Goal: Task Accomplishment & Management: Complete application form

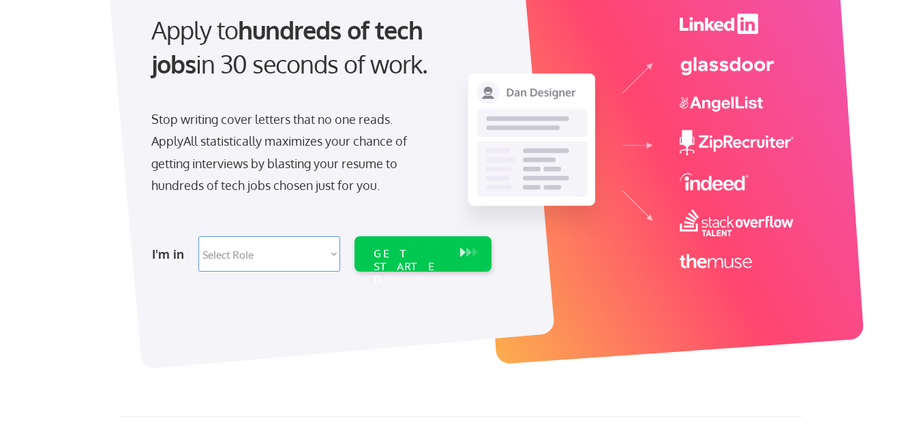
scroll to position [157, 0]
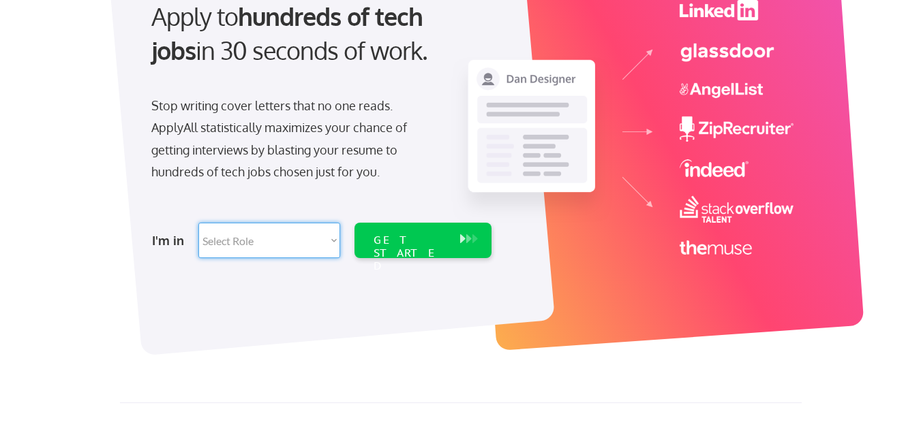
click at [313, 242] on select "Select Role Software Engineering Product Management Customer Success Sales UI/U…" at bounding box center [269, 240] width 142 height 35
select select ""customer_support""
click at [198, 223] on select "Select Role Software Engineering Product Management Customer Success Sales UI/U…" at bounding box center [269, 240] width 142 height 35
select select ""customer_support""
click at [443, 235] on div "GET STARTED" at bounding box center [410, 254] width 73 height 40
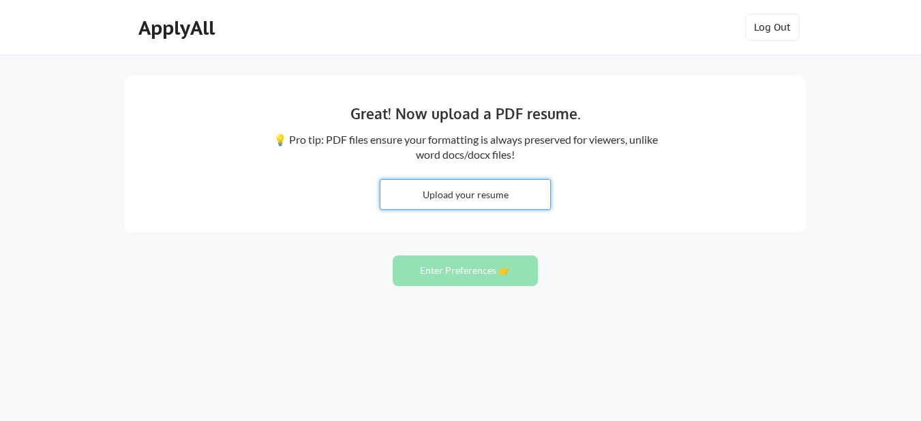
click at [498, 196] on input "file" at bounding box center [465, 194] width 170 height 29
type input "C:\fakepath\SHUBHAM BIST.pdf"
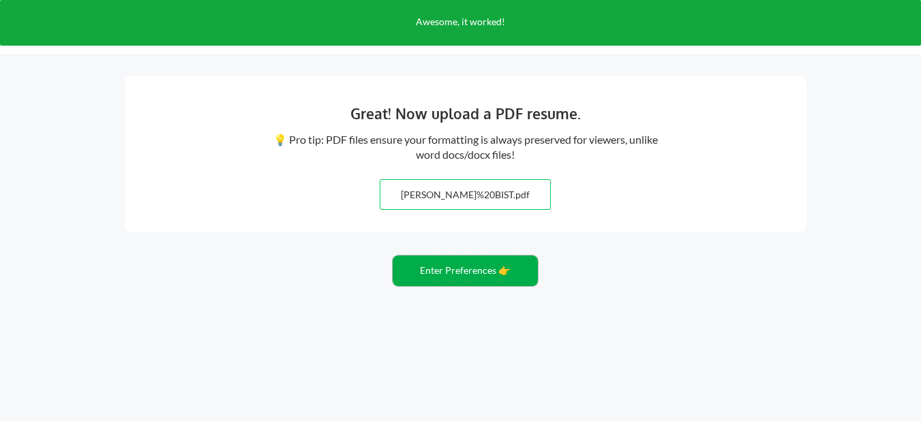
click at [481, 279] on button "Enter Preferences 👉" at bounding box center [465, 271] width 145 height 31
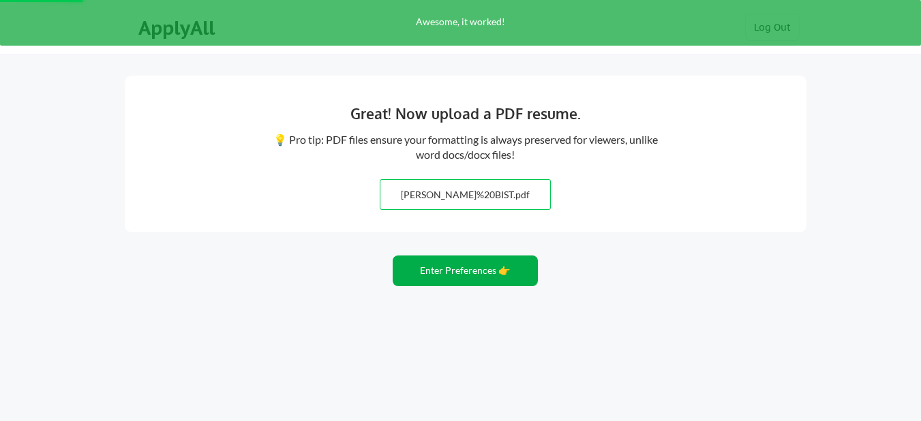
click at [481, 269] on button "Enter Preferences 👉" at bounding box center [465, 271] width 145 height 31
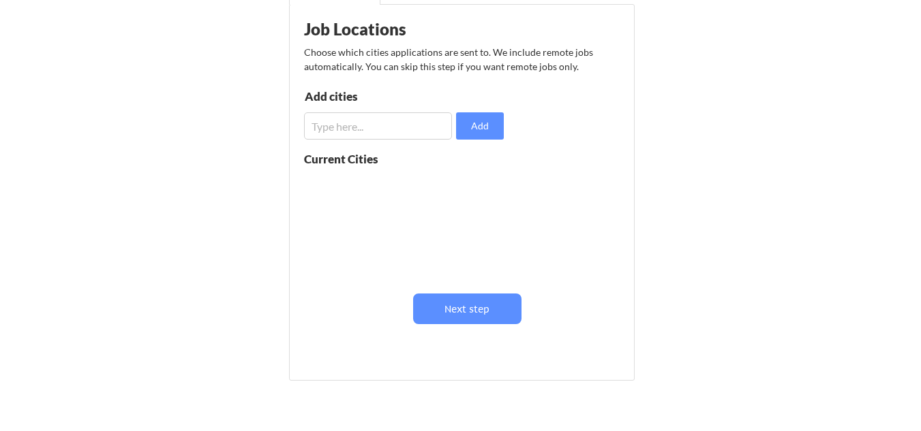
scroll to position [95, 0]
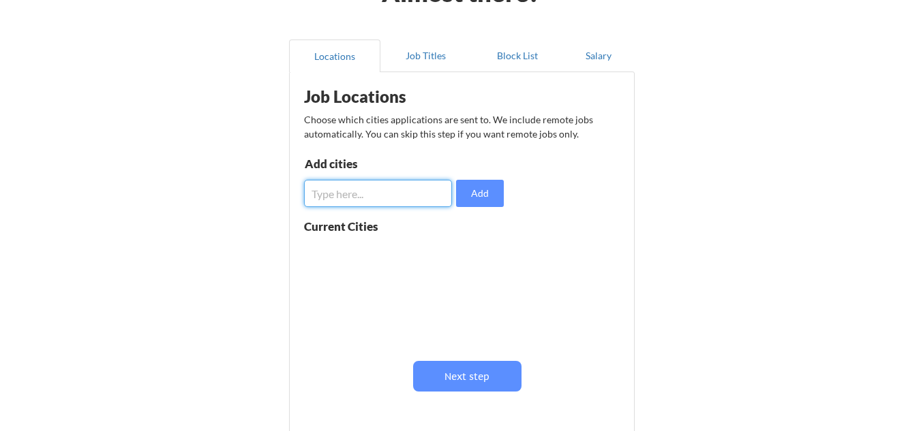
click at [382, 190] on input "input" at bounding box center [378, 193] width 148 height 27
type input "[GEOGRAPHIC_DATA]"
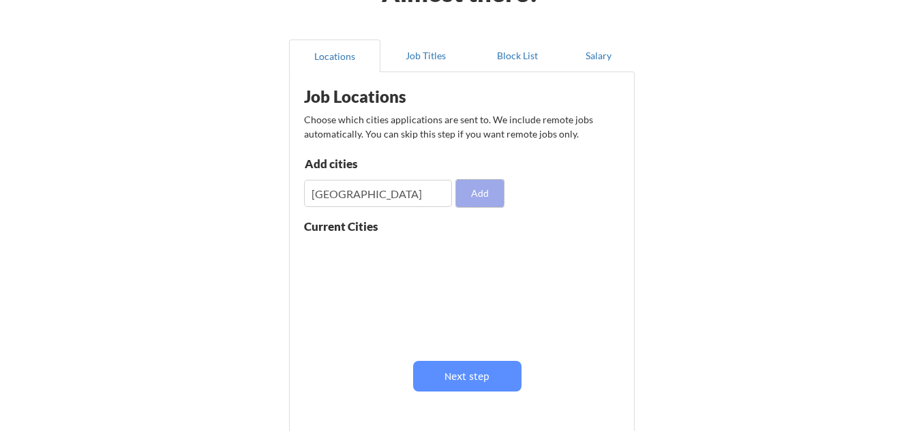
click at [490, 204] on button "Add" at bounding box center [480, 193] width 48 height 27
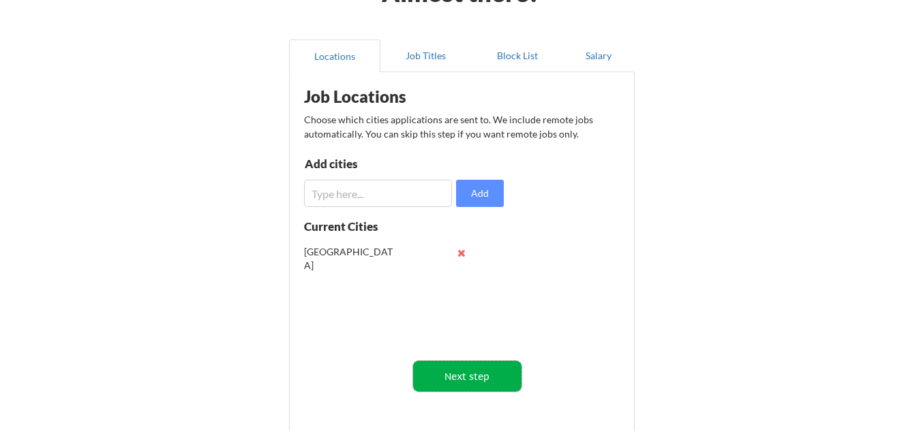
click at [466, 367] on button "Next step" at bounding box center [467, 376] width 108 height 31
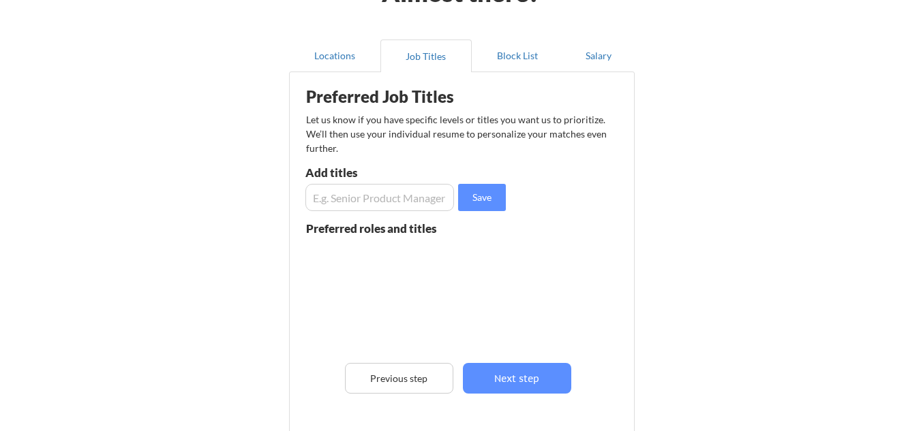
click at [374, 205] on input "input" at bounding box center [379, 197] width 149 height 27
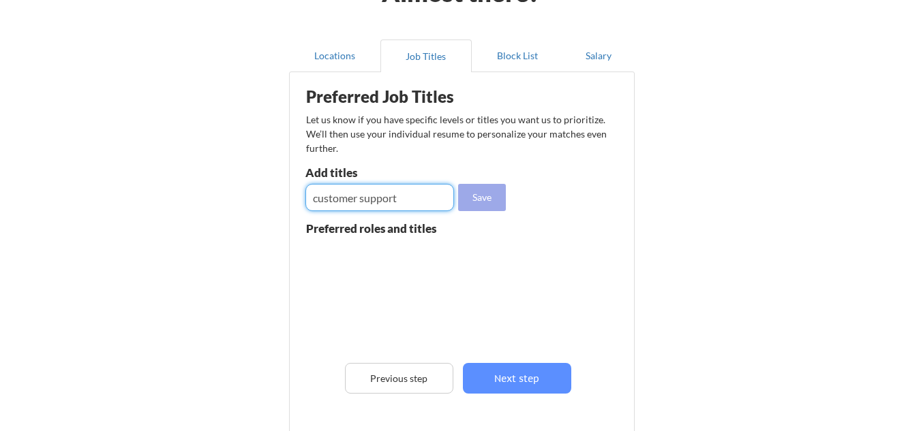
type input "customer support"
click at [476, 187] on button "Save" at bounding box center [482, 197] width 48 height 27
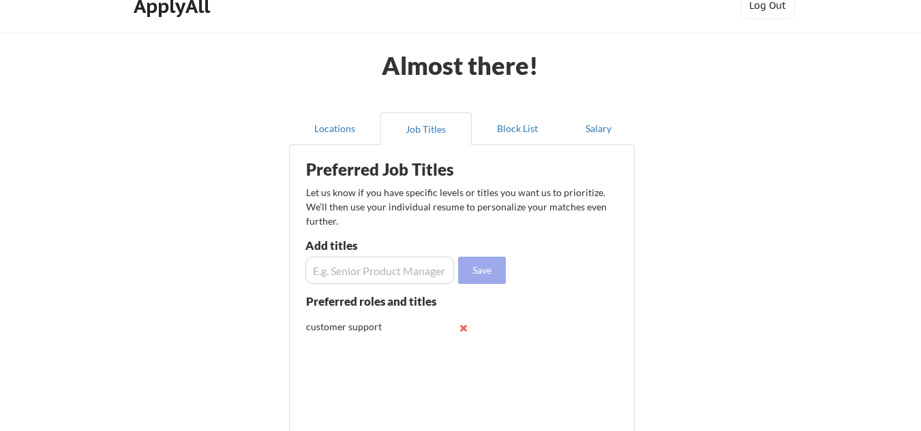
scroll to position [20, 0]
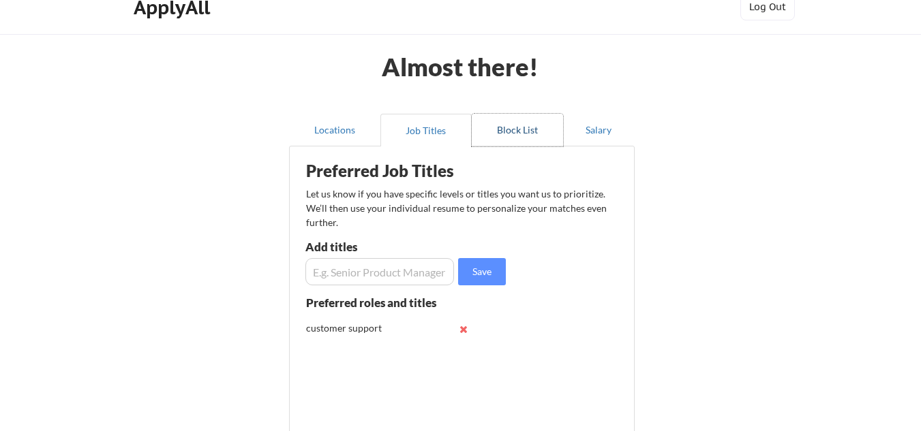
click at [510, 133] on button "Block List" at bounding box center [517, 130] width 91 height 33
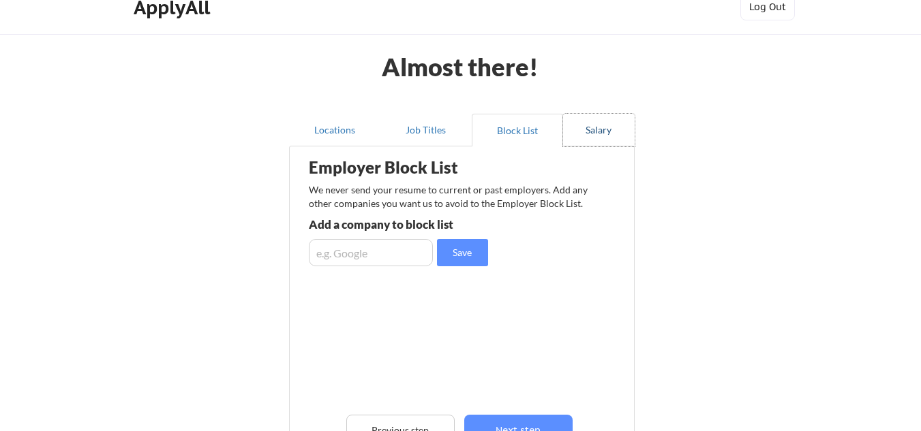
click at [603, 132] on button "Salary" at bounding box center [599, 130] width 72 height 33
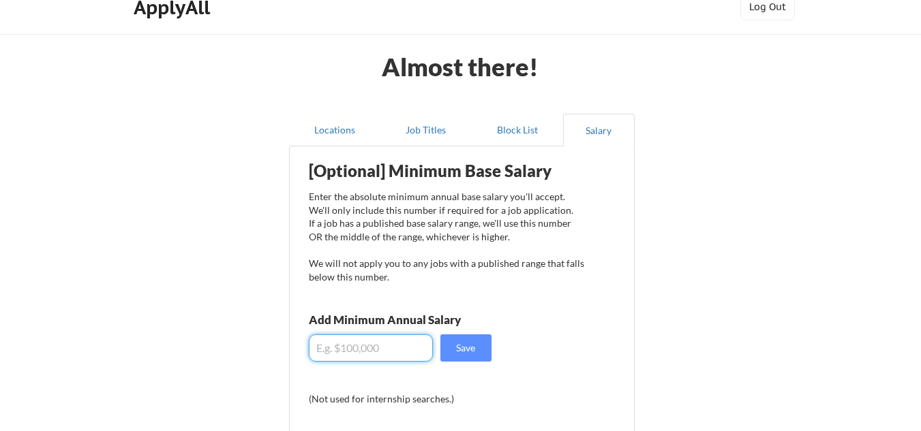
click at [370, 350] on input "input" at bounding box center [371, 348] width 124 height 27
click at [312, 349] on input "input" at bounding box center [371, 348] width 124 height 27
drag, startPoint x: 312, startPoint y: 349, endPoint x: 322, endPoint y: 349, distance: 10.2
click at [322, 349] on input "input" at bounding box center [371, 348] width 124 height 27
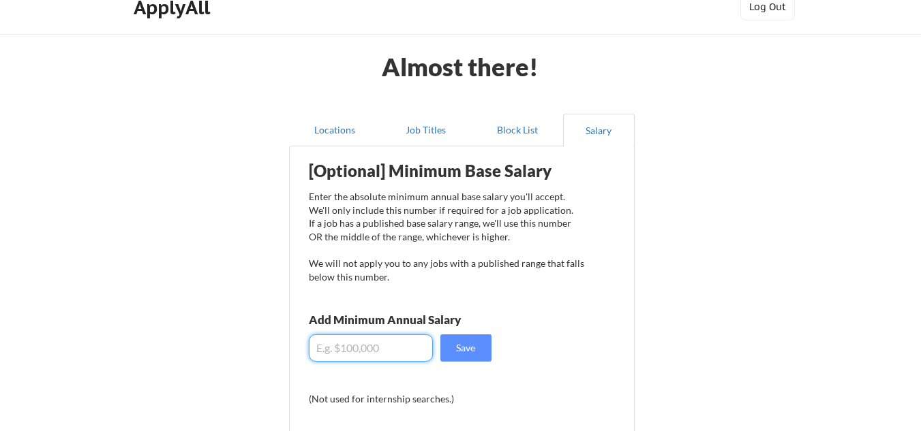
click at [314, 350] on input "input" at bounding box center [371, 348] width 124 height 27
click at [340, 352] on input "input" at bounding box center [371, 348] width 124 height 27
click at [370, 350] on input "input" at bounding box center [371, 348] width 124 height 27
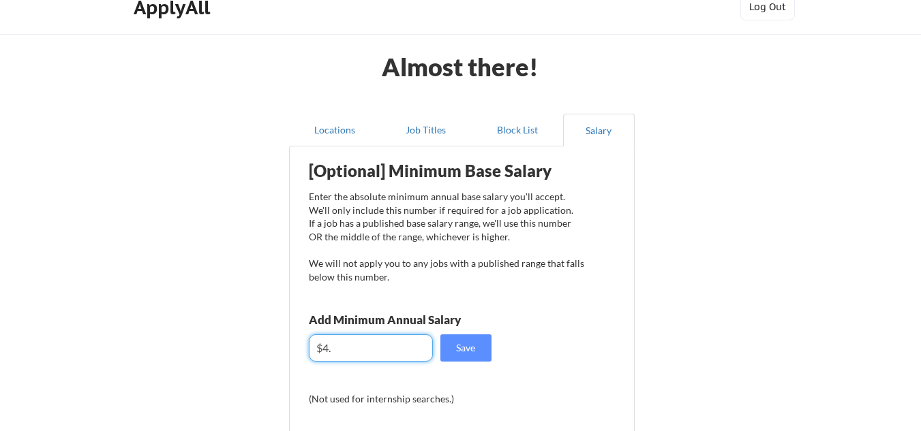
type input "$4"
click at [357, 352] on input "input" at bounding box center [371, 348] width 124 height 27
type input "$0"
click at [318, 348] on input "input" at bounding box center [371, 348] width 124 height 27
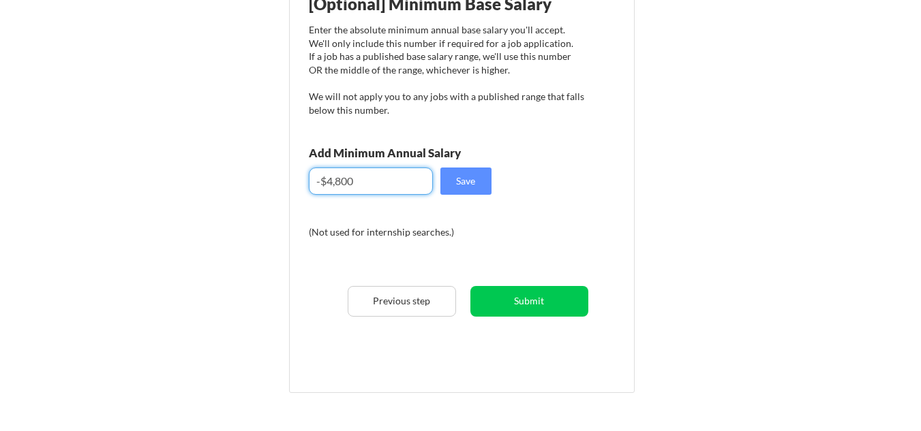
scroll to position [187, 0]
type input "-$4,800"
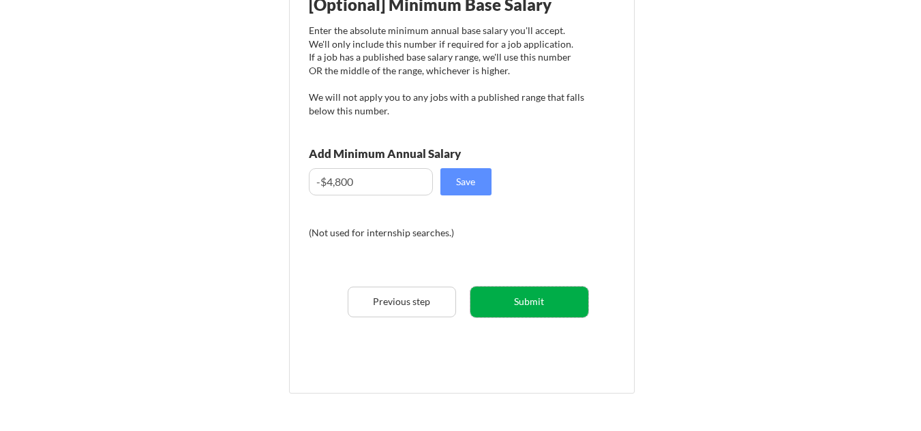
click at [525, 299] on button "Submit" at bounding box center [529, 302] width 118 height 31
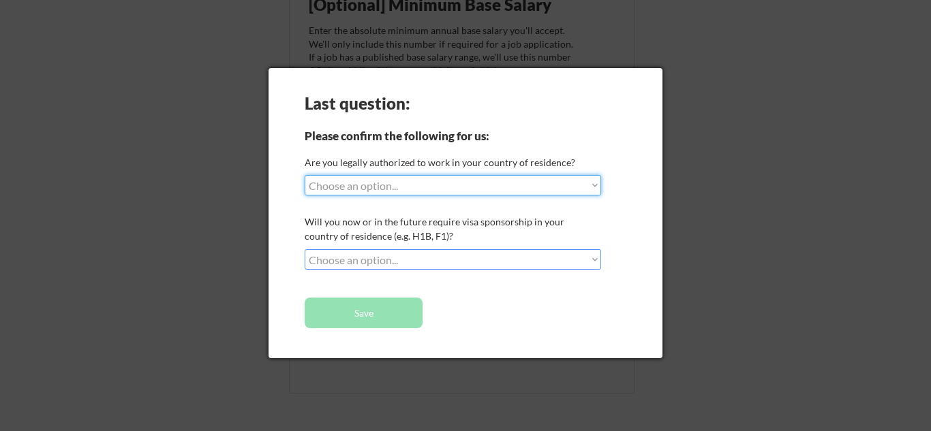
click at [549, 181] on select "Choose an option... Yes, I am a US Citizen Yes, I am a Canadian Citizen Yes, I …" at bounding box center [453, 185] width 297 height 20
select select ""no__i_am_not__yet__authorized""
click at [305, 175] on select "Choose an option... Yes, I am a US Citizen Yes, I am a Canadian Citizen Yes, I …" at bounding box center [453, 185] width 297 height 20
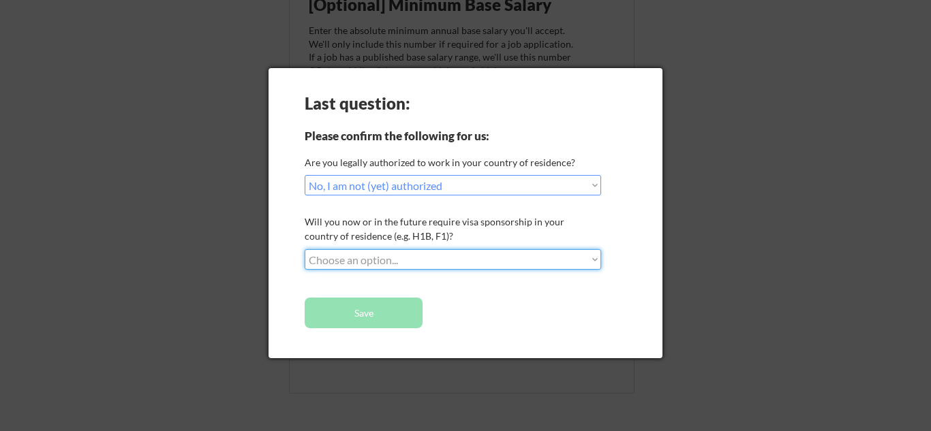
click at [479, 261] on select "Choose an option... No, I will not need sponsorship Yes, I will need sponsorship" at bounding box center [453, 259] width 297 height 20
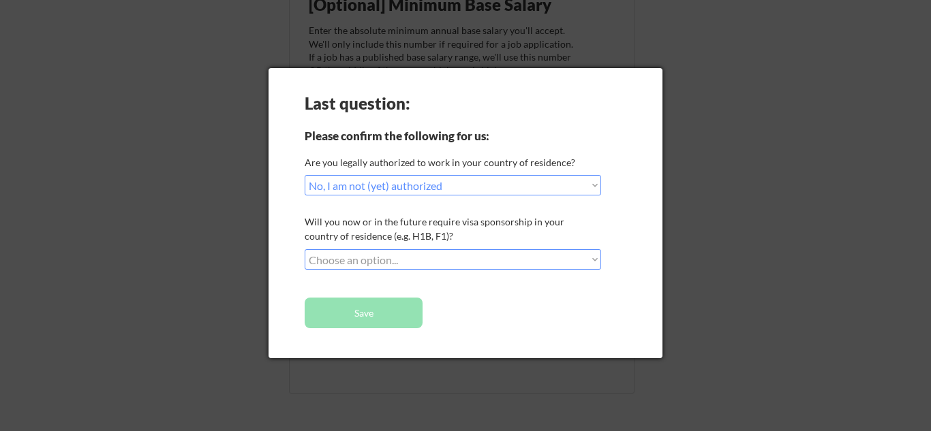
click at [826, 95] on div at bounding box center [465, 215] width 931 height 431
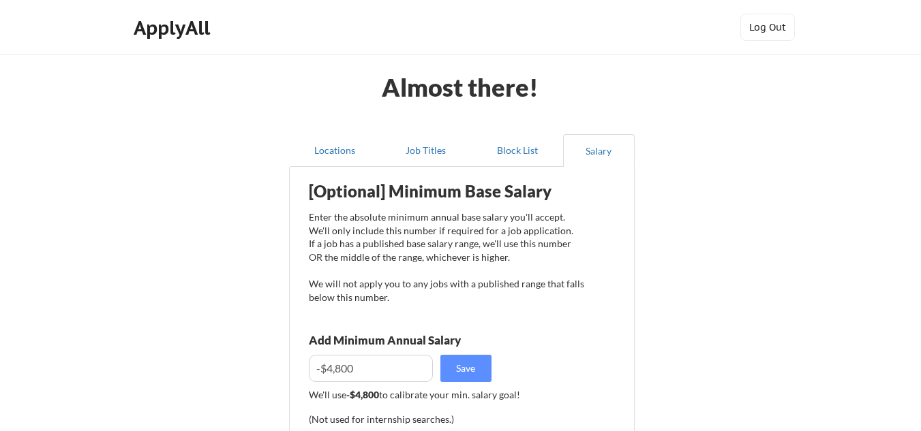
scroll to position [1, 0]
